Goal: Transaction & Acquisition: Purchase product/service

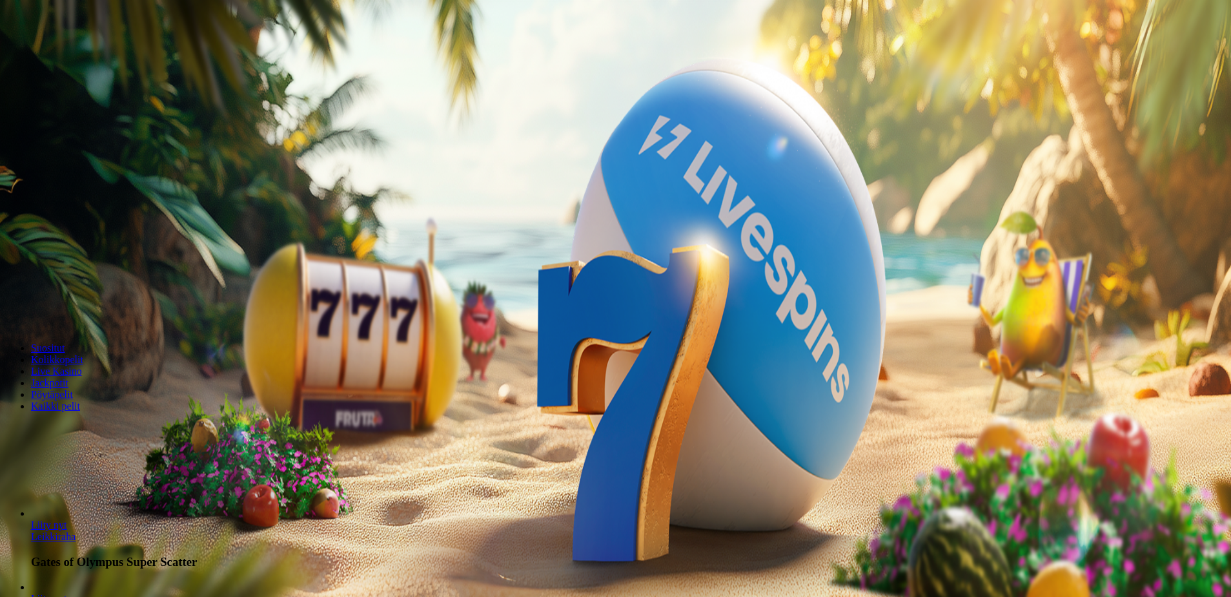
click at [10, 304] on span "minus icon" at bounding box center [10, 304] width 0 height 0
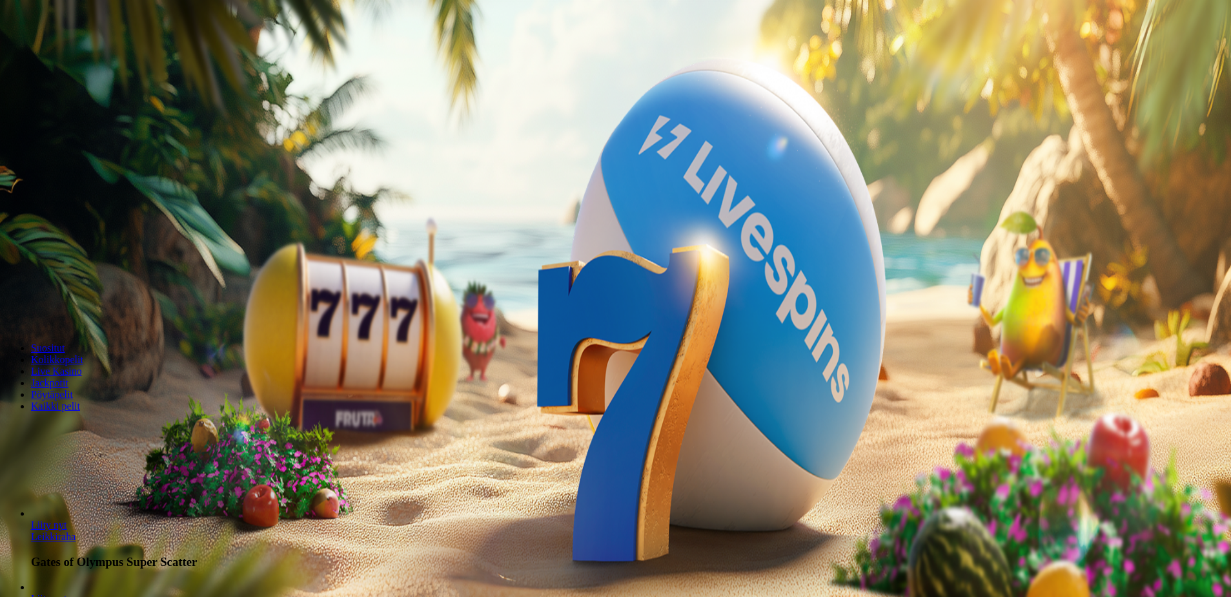
click at [10, 304] on span "minus icon" at bounding box center [10, 304] width 0 height 0
type input "**"
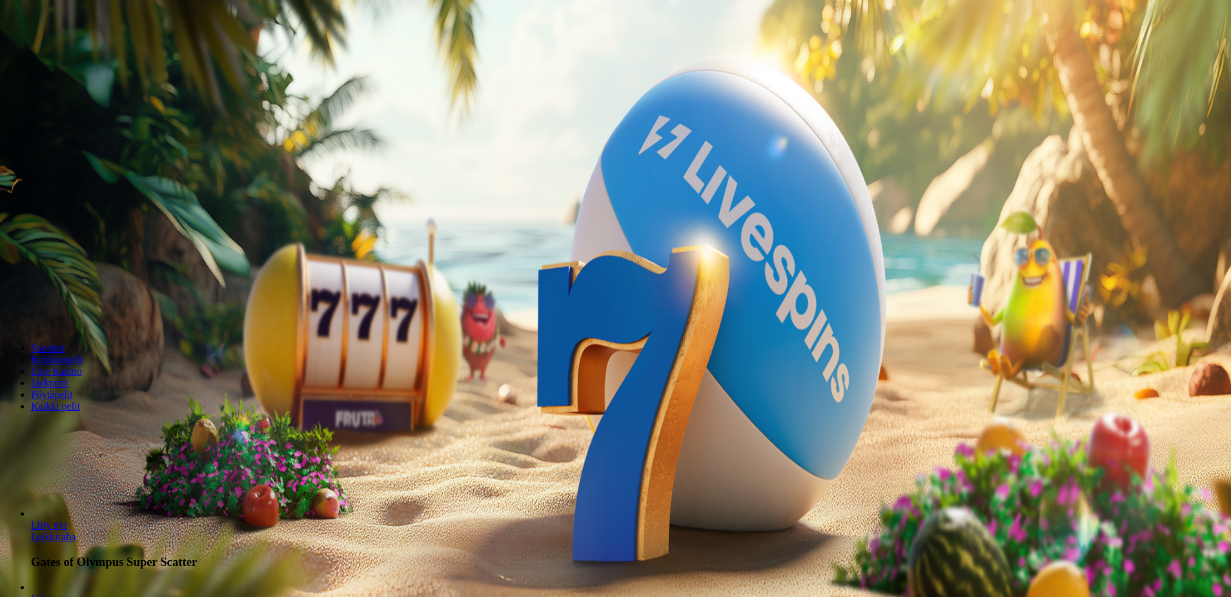
click at [68, 309] on span "Talleta ja pelaa" at bounding box center [38, 314] width 57 height 10
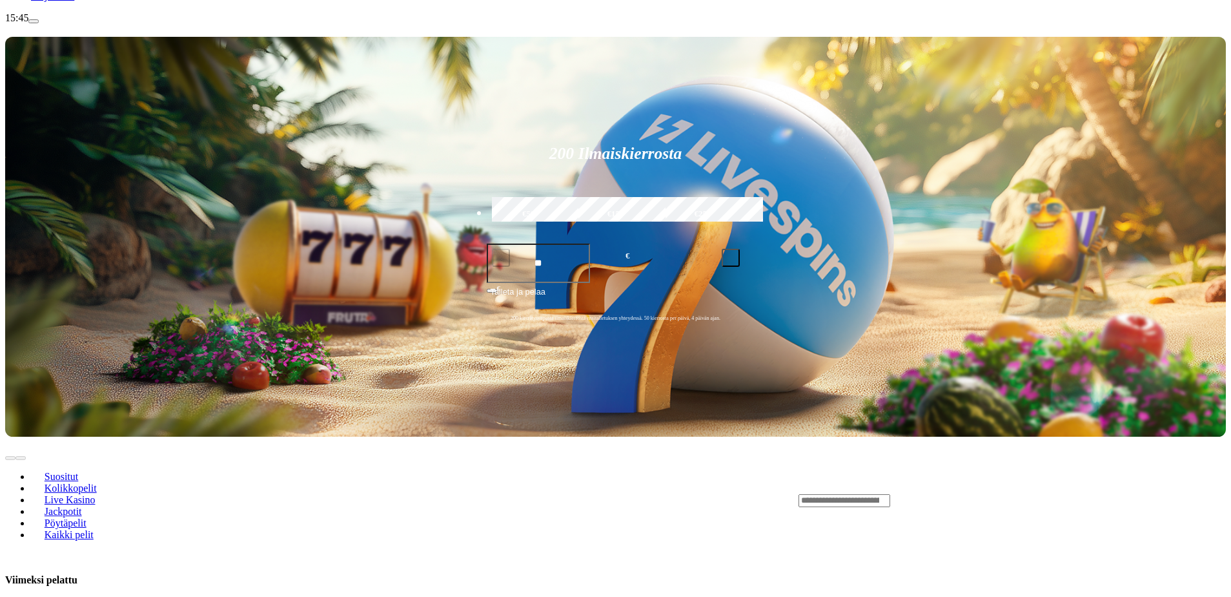
scroll to position [258, 0]
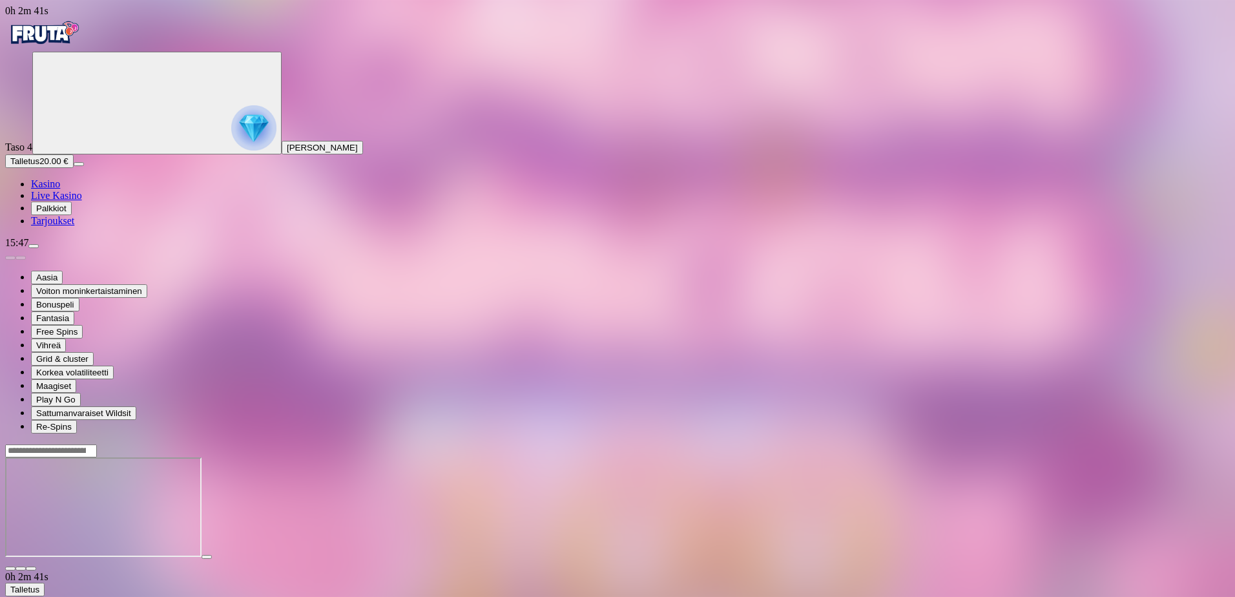
click at [60, 189] on span "Kasino" at bounding box center [45, 183] width 29 height 11
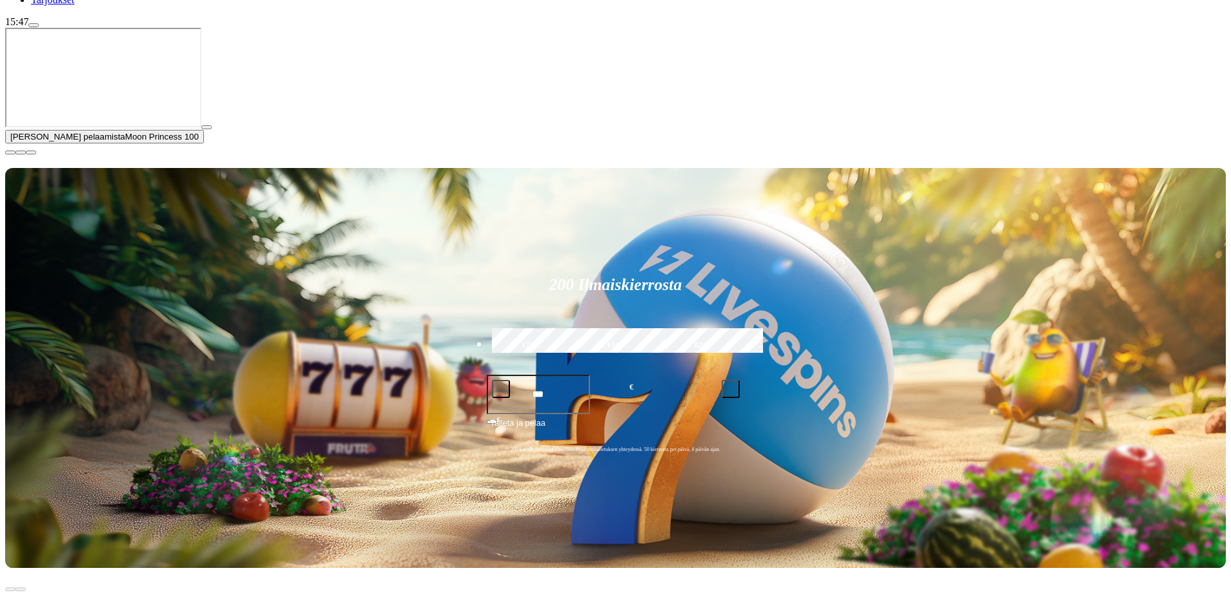
scroll to position [258, 0]
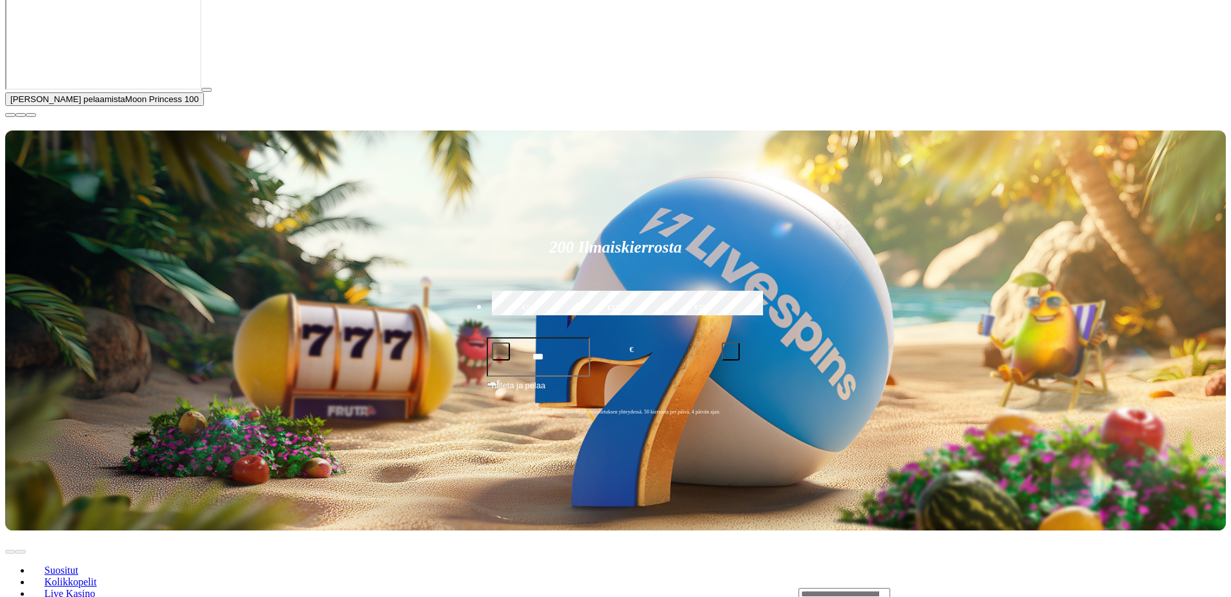
click at [10, 115] on span "close icon" at bounding box center [10, 115] width 0 height 0
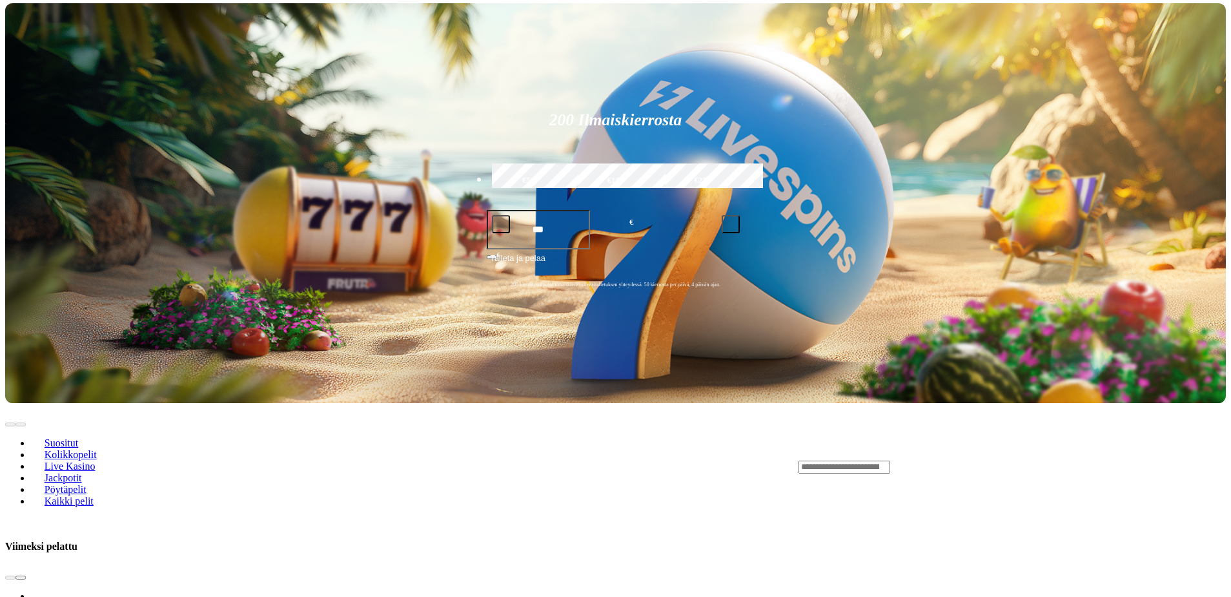
drag, startPoint x: 1203, startPoint y: 251, endPoint x: 1212, endPoint y: 246, distance: 10.4
click at [26, 575] on button "next slide" at bounding box center [20, 577] width 10 height 4
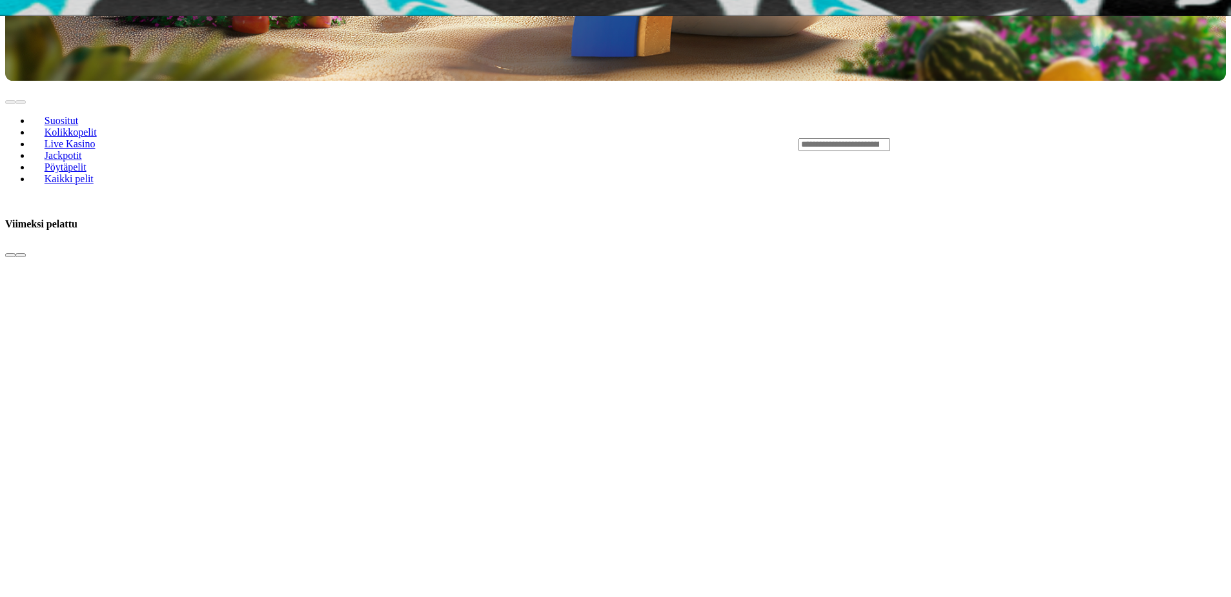
scroll to position [581, 0]
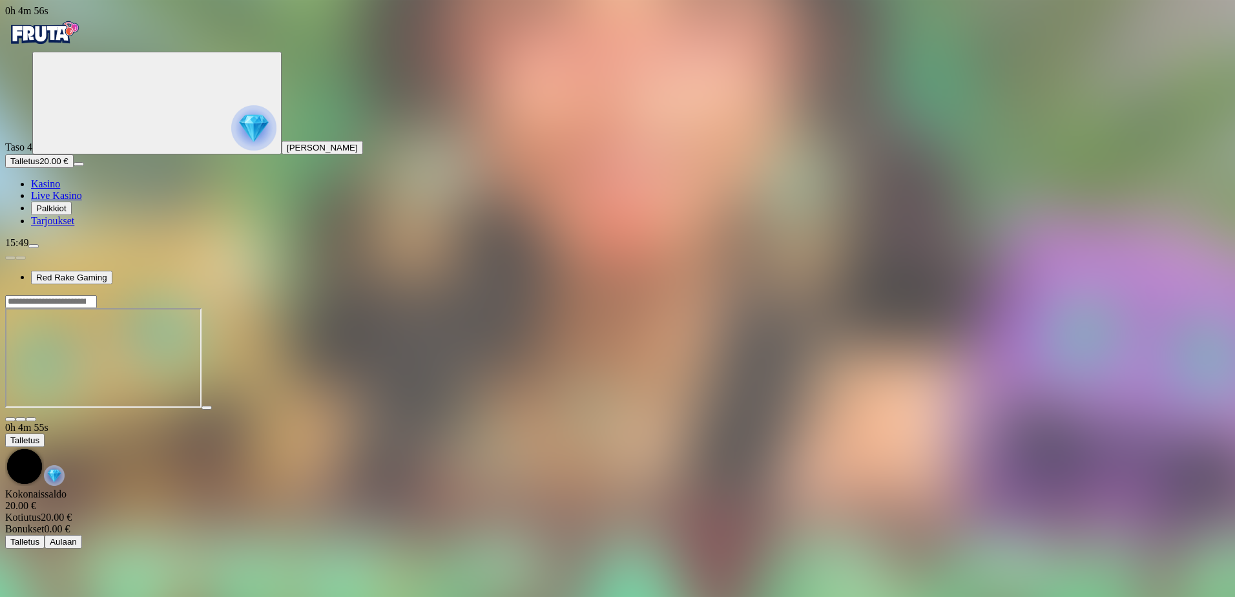
click at [54, 189] on span "Kasino" at bounding box center [45, 183] width 29 height 11
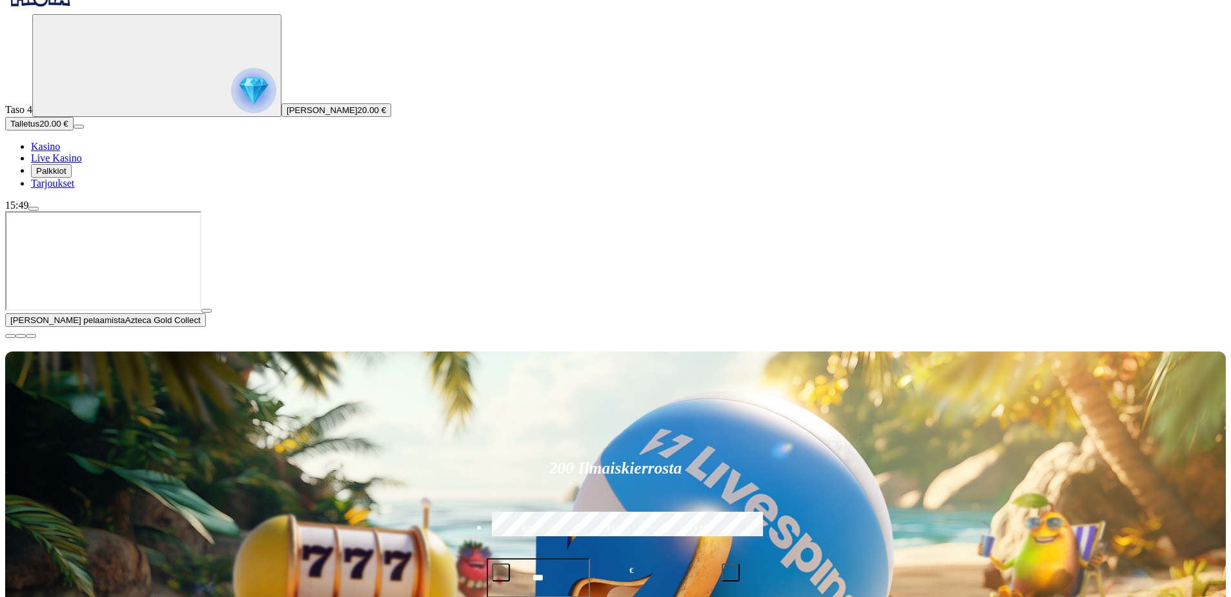
scroll to position [194, 0]
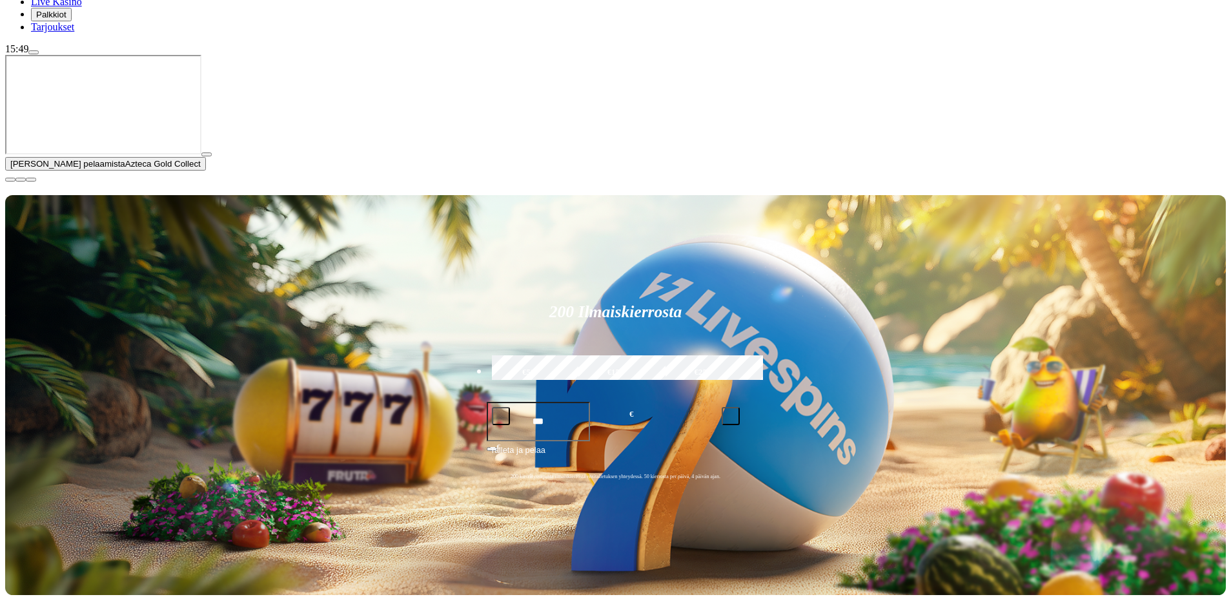
click at [10, 180] on span "close icon" at bounding box center [10, 180] width 0 height 0
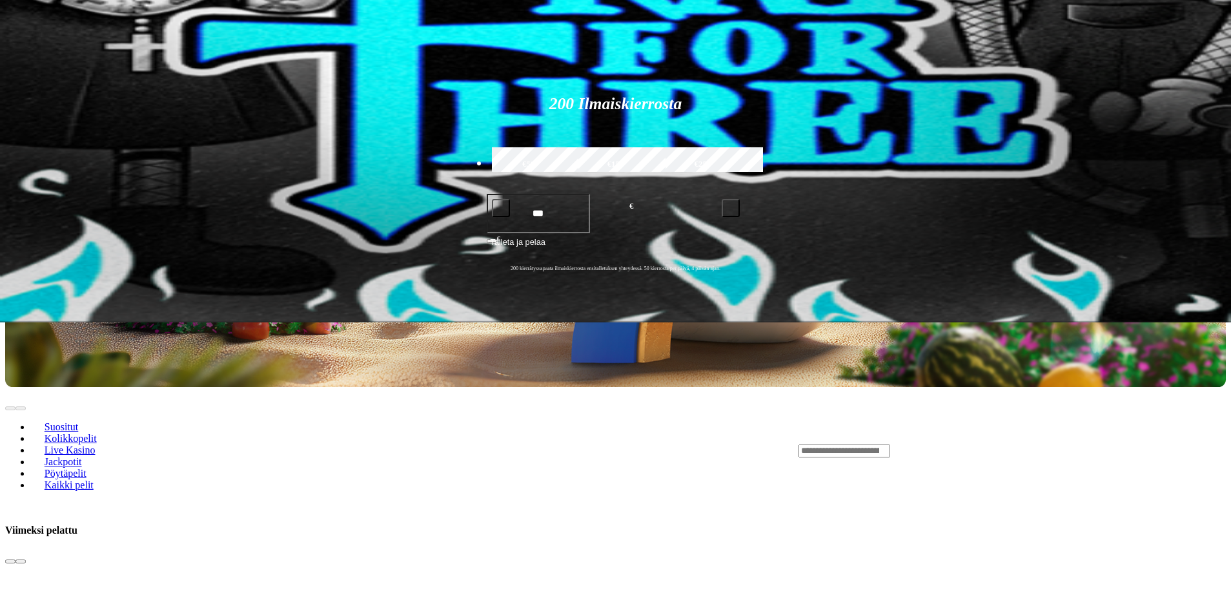
scroll to position [581, 0]
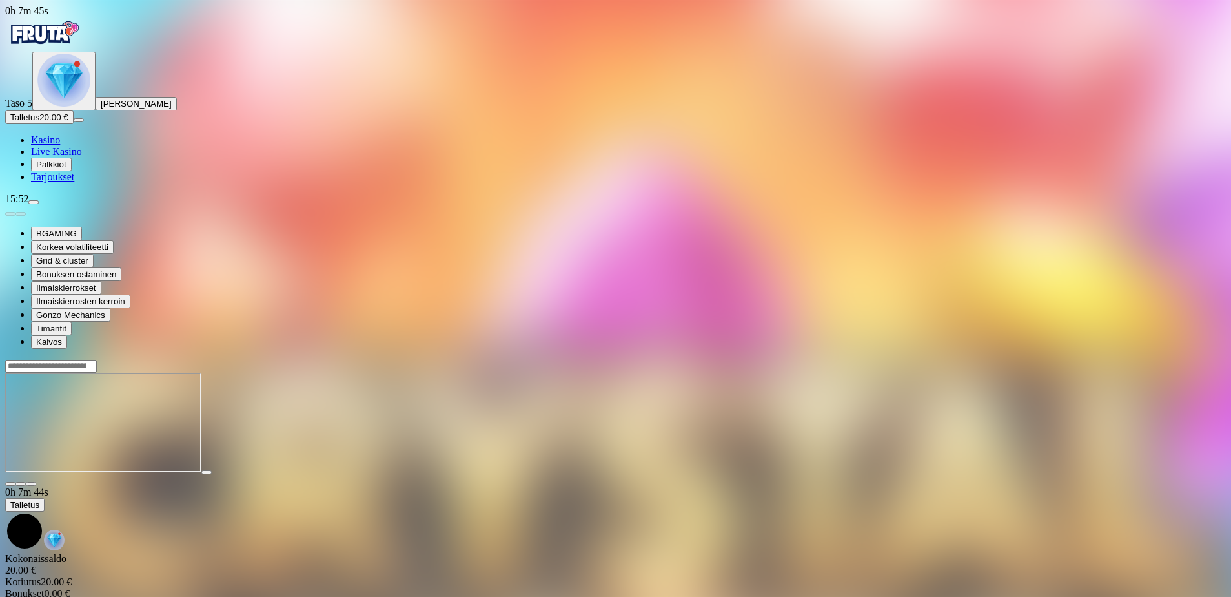
click at [72, 107] on img "Primary" at bounding box center [63, 80] width 53 height 53
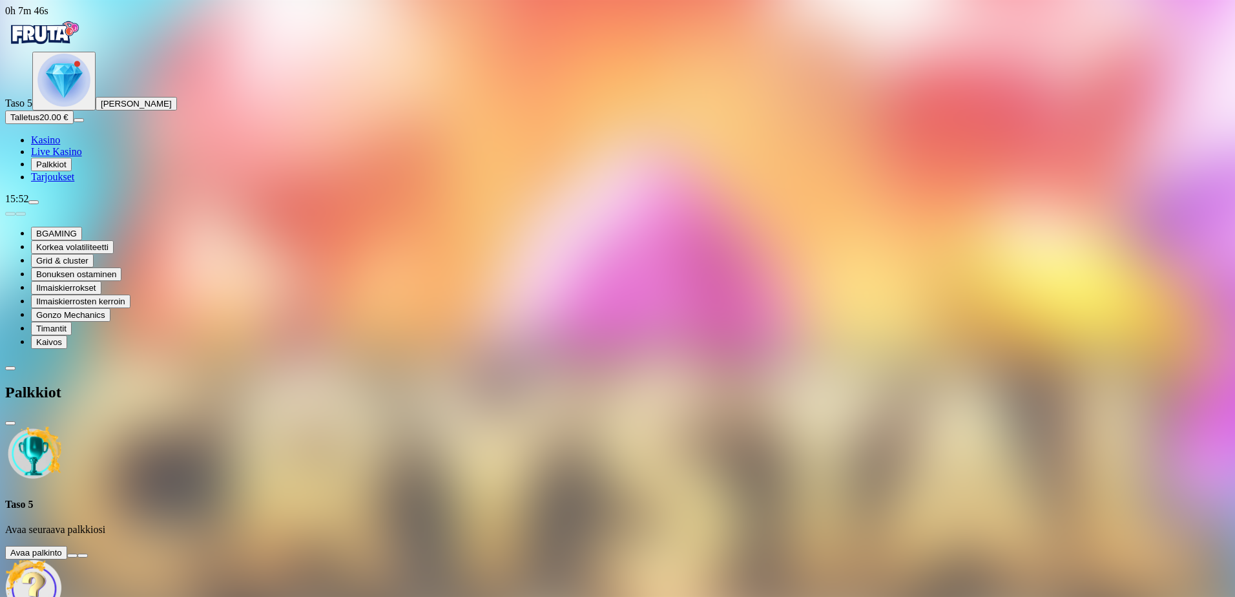
click at [77, 553] on button at bounding box center [72, 555] width 10 height 4
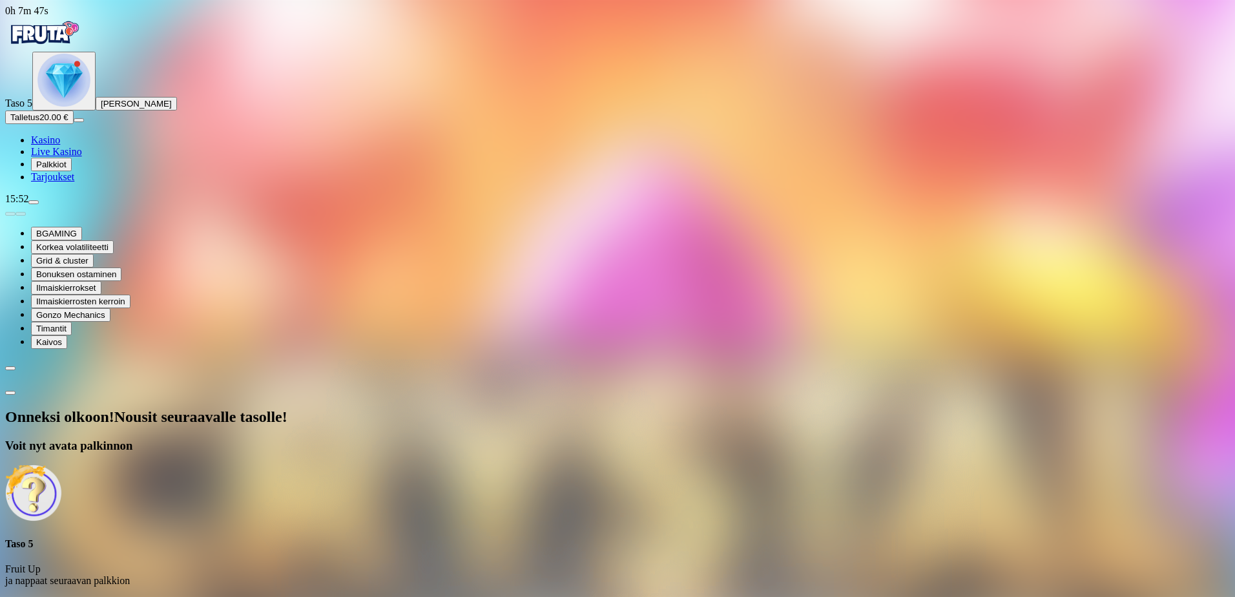
click at [62, 596] on span "Avaa palkinto" at bounding box center [36, 604] width 52 height 10
